Goal: Transaction & Acquisition: Book appointment/travel/reservation

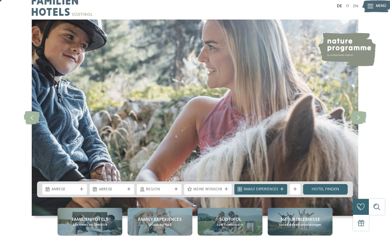
click at [80, 195] on div "Anreise" at bounding box center [64, 189] width 45 height 11
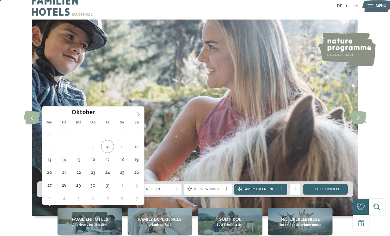
type div "24.10.2025"
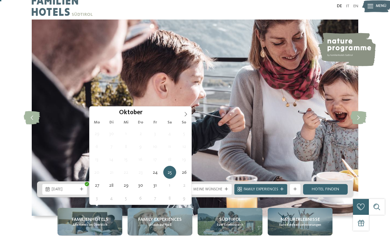
type div "28.10.2025"
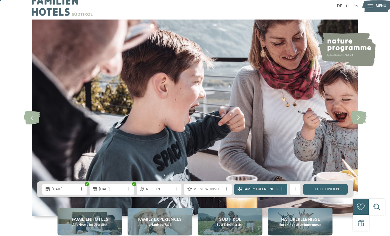
click at [67, 192] on span "24.10.2025" at bounding box center [65, 189] width 26 height 5
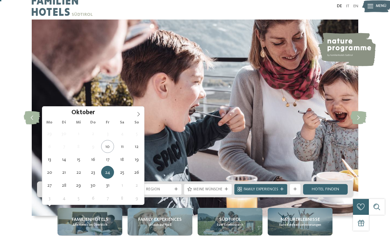
type div "25.10.2025"
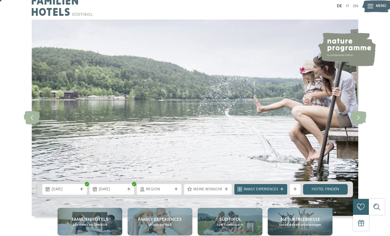
click at [178, 191] on icon at bounding box center [176, 189] width 3 height 3
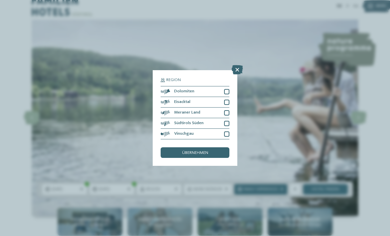
click at [225, 131] on div at bounding box center [226, 133] width 5 height 5
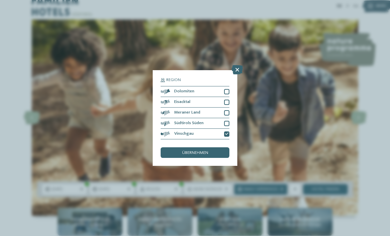
click at [224, 108] on div "Meraner Land" at bounding box center [195, 113] width 69 height 11
click at [226, 118] on div "Südtirols Süden" at bounding box center [195, 123] width 69 height 11
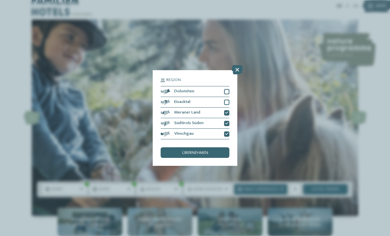
click at [201, 151] on span "übernehmen" at bounding box center [195, 153] width 26 height 4
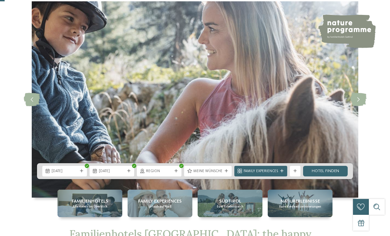
scroll to position [26, 0]
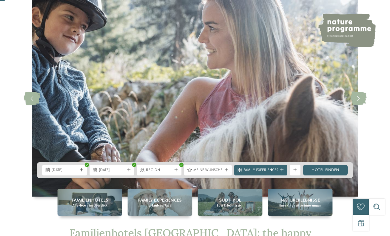
click at [328, 175] on link "Hotel finden" at bounding box center [325, 170] width 45 height 11
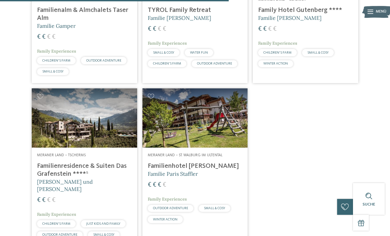
scroll to position [433, 0]
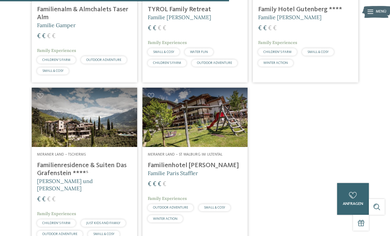
click at [68, 173] on h4 "Familienresidence & Suiten Das Grafenstein ****ˢ" at bounding box center [84, 169] width 95 height 16
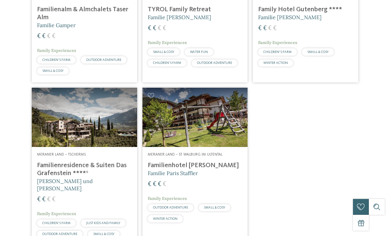
scroll to position [0, 0]
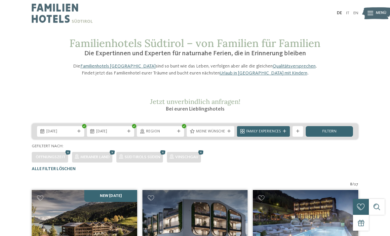
click at [285, 133] on icon at bounding box center [284, 131] width 3 height 3
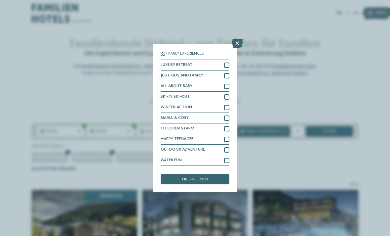
click at [237, 39] on icon at bounding box center [237, 43] width 11 height 9
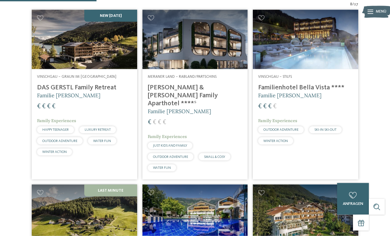
scroll to position [177, 0]
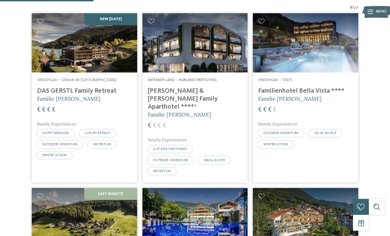
click at [204, 82] on span "Meraner Land – Rabland/Partschins" at bounding box center [182, 80] width 69 height 4
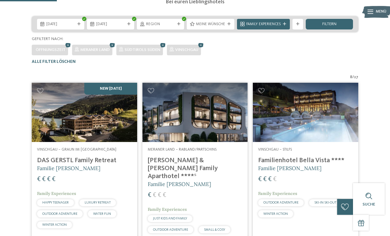
scroll to position [108, 0]
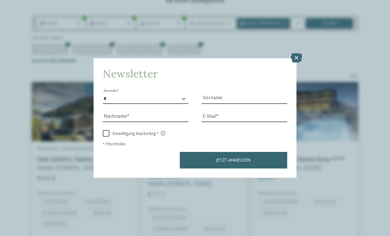
click at [296, 53] on icon at bounding box center [296, 57] width 11 height 9
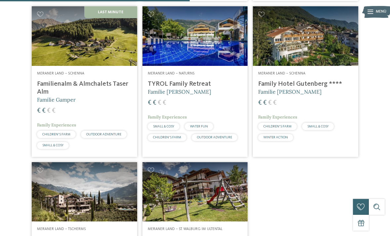
scroll to position [359, 0]
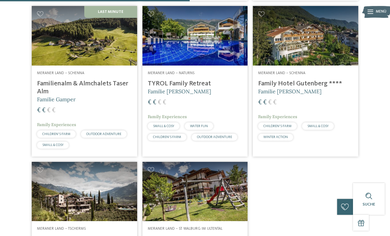
click at [298, 88] on h4 "Family Hotel Gutenberg ****" at bounding box center [305, 84] width 95 height 8
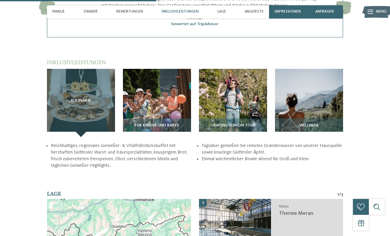
scroll to position [697, 0]
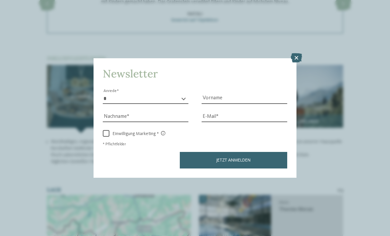
click at [298, 53] on icon at bounding box center [296, 57] width 11 height 9
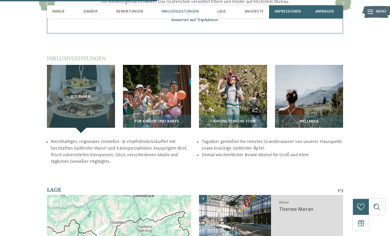
click at [81, 114] on div "Kulinarik" at bounding box center [81, 99] width 68 height 68
click at [170, 98] on img at bounding box center [157, 99] width 68 height 68
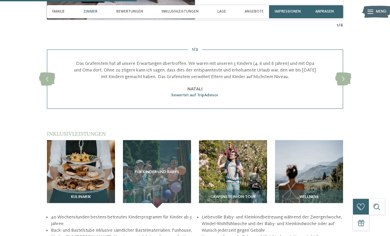
scroll to position [618, 0]
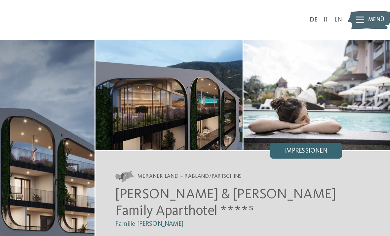
click at [376, 13] on span "Menü" at bounding box center [381, 13] width 11 height 5
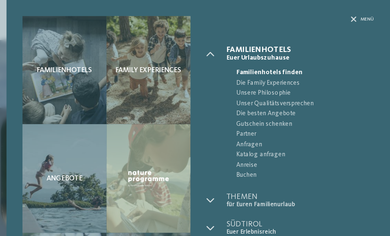
click at [371, 12] on span "Menü" at bounding box center [375, 13] width 9 height 4
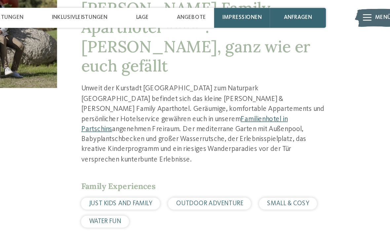
scroll to position [221, 0]
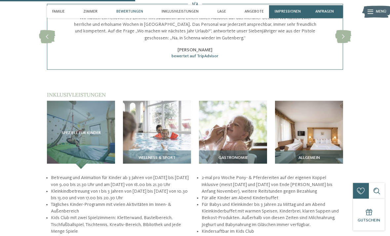
click at [100, 140] on div "Speziell für Kinder" at bounding box center [81, 135] width 68 height 68
